Goal: Transaction & Acquisition: Subscribe to service/newsletter

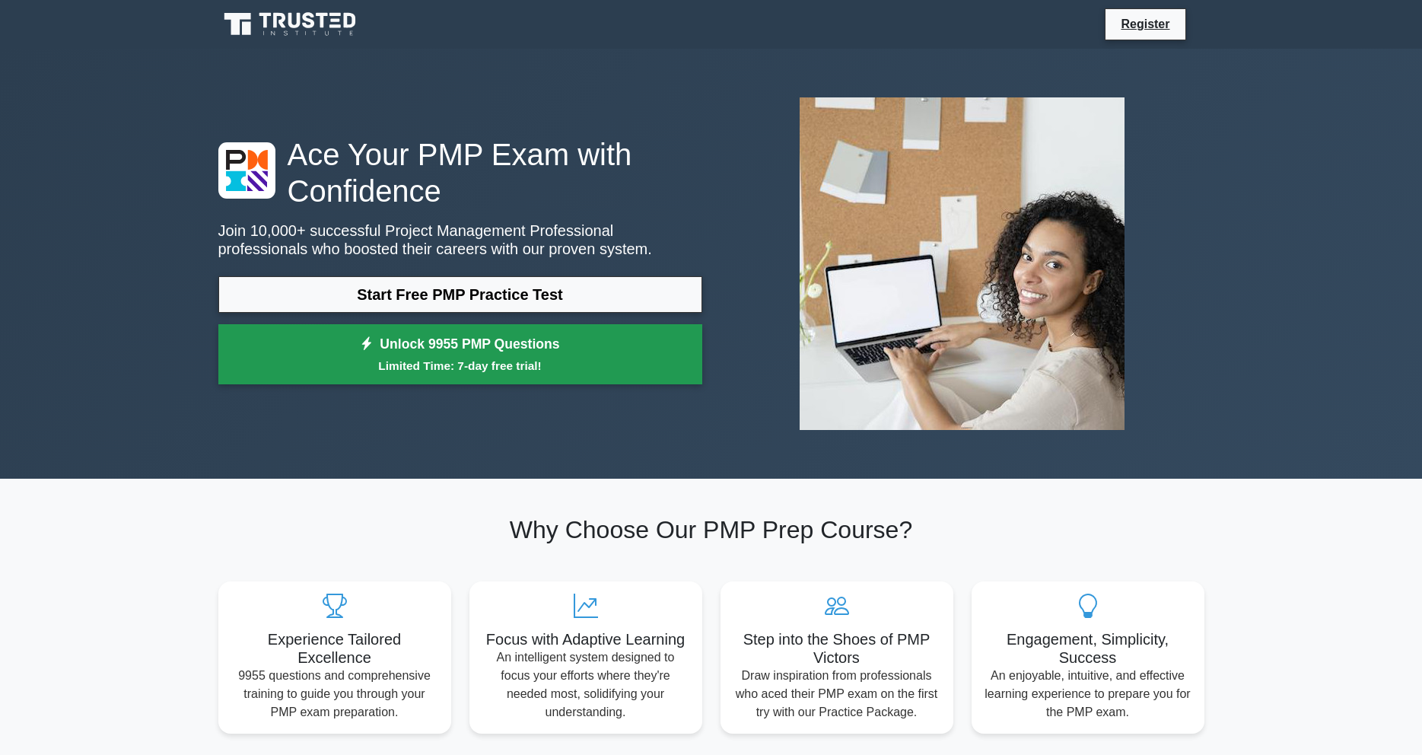
click at [628, 353] on link "Unlock 9955 PMP Questions Limited Time: 7-day free trial!" at bounding box center [460, 354] width 484 height 61
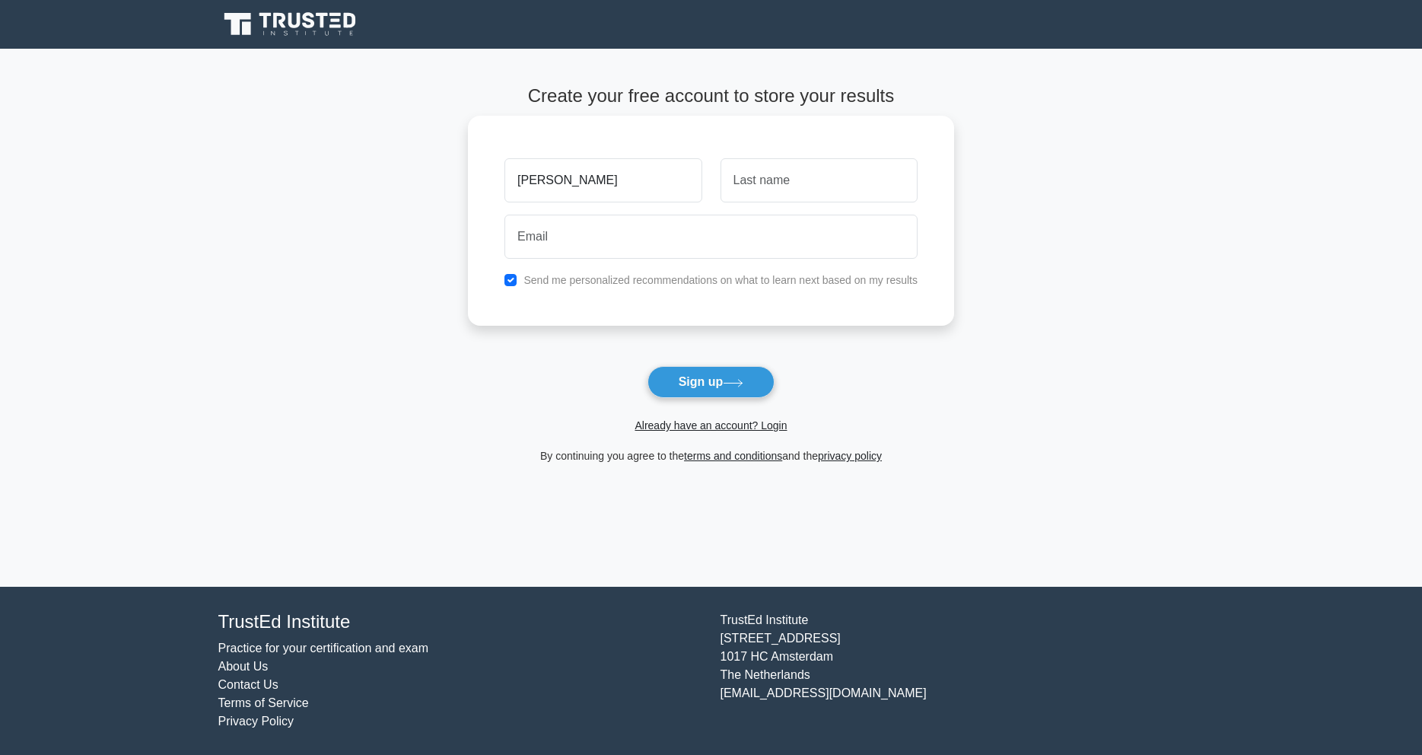
type input "[PERSON_NAME]"
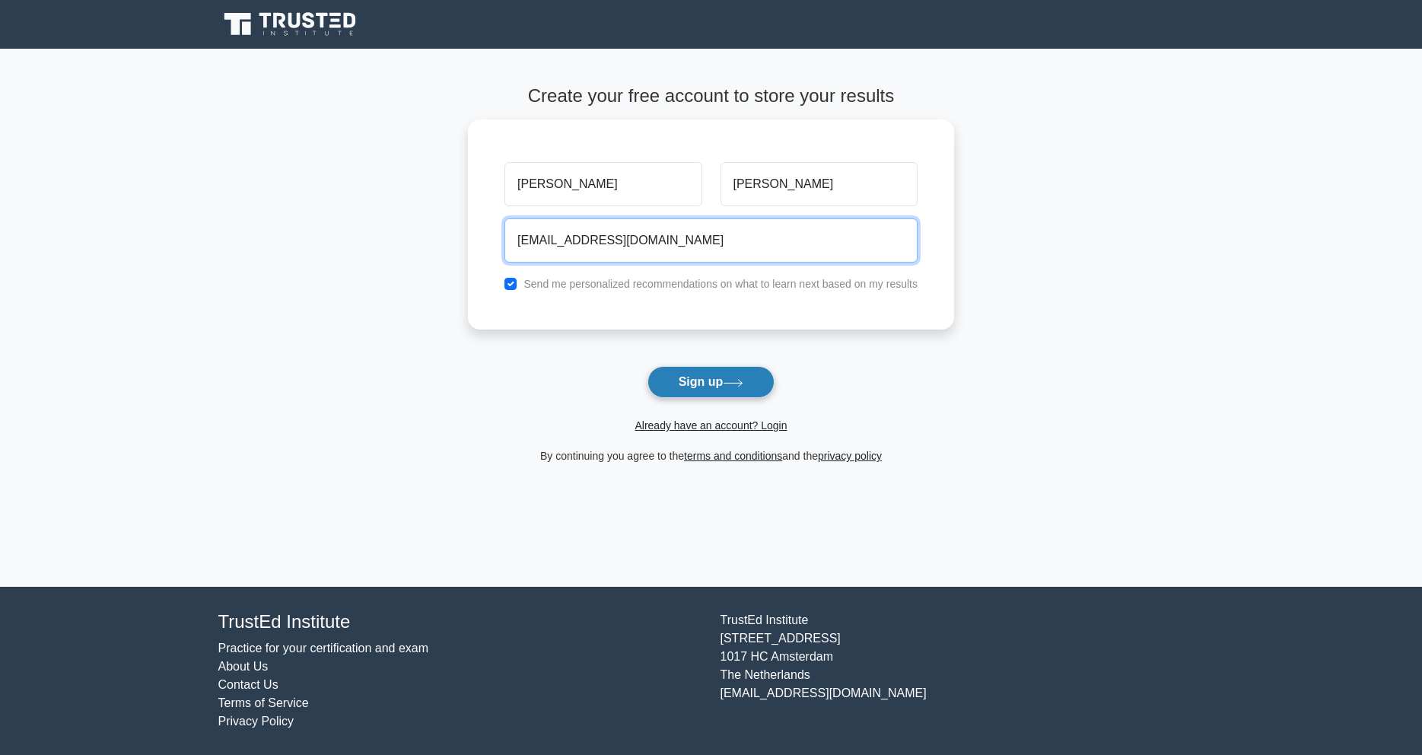
type input "[EMAIL_ADDRESS][DOMAIN_NAME]"
click at [700, 384] on button "Sign up" at bounding box center [711, 382] width 128 height 32
